Goal: Find specific page/section: Find specific page/section

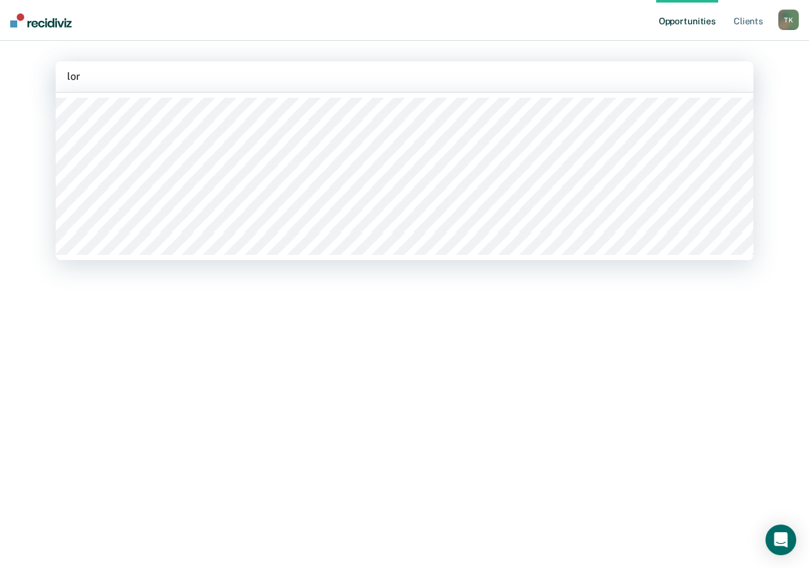
type input "[PERSON_NAME]"
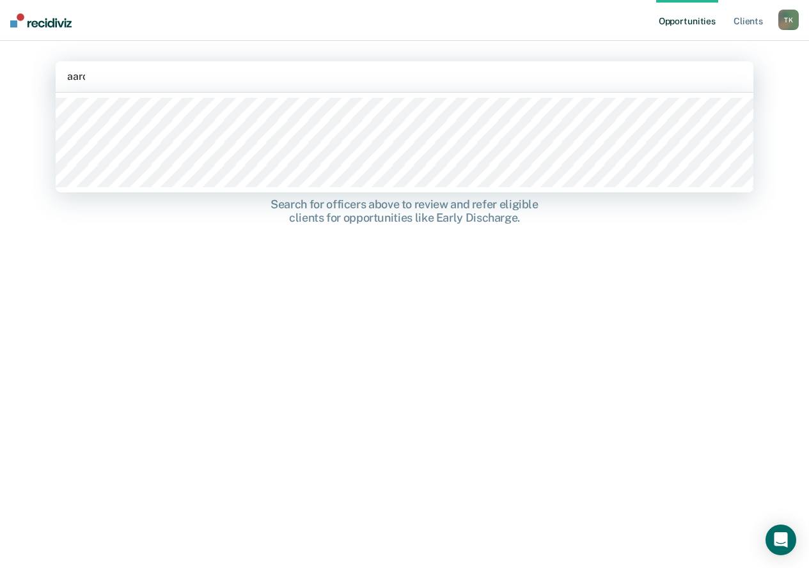
type input "aaron"
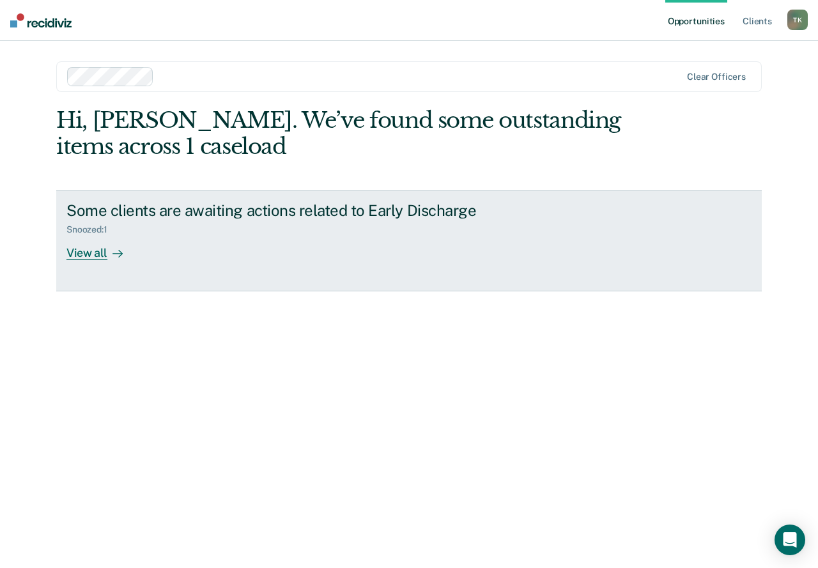
click at [92, 256] on div "View all" at bounding box center [102, 247] width 72 height 25
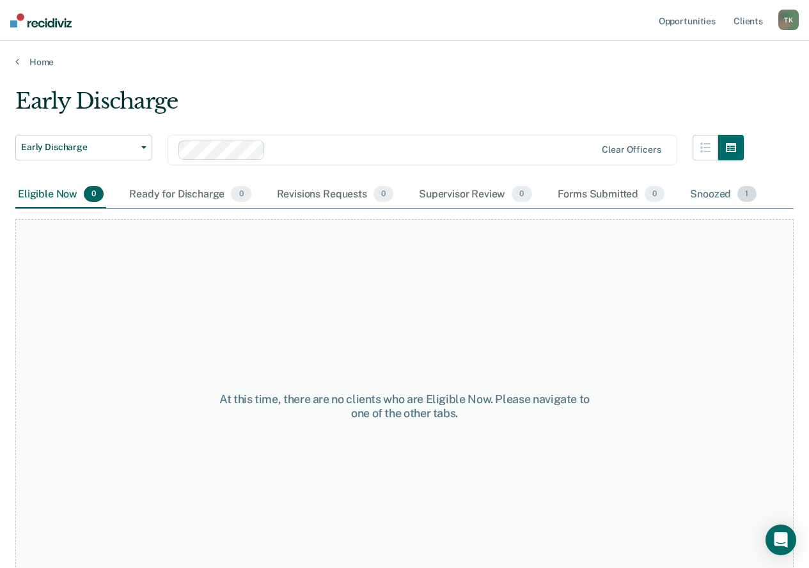
click at [715, 188] on div "Snoozed 1" at bounding box center [722, 195] width 71 height 28
